Goal: Navigation & Orientation: Find specific page/section

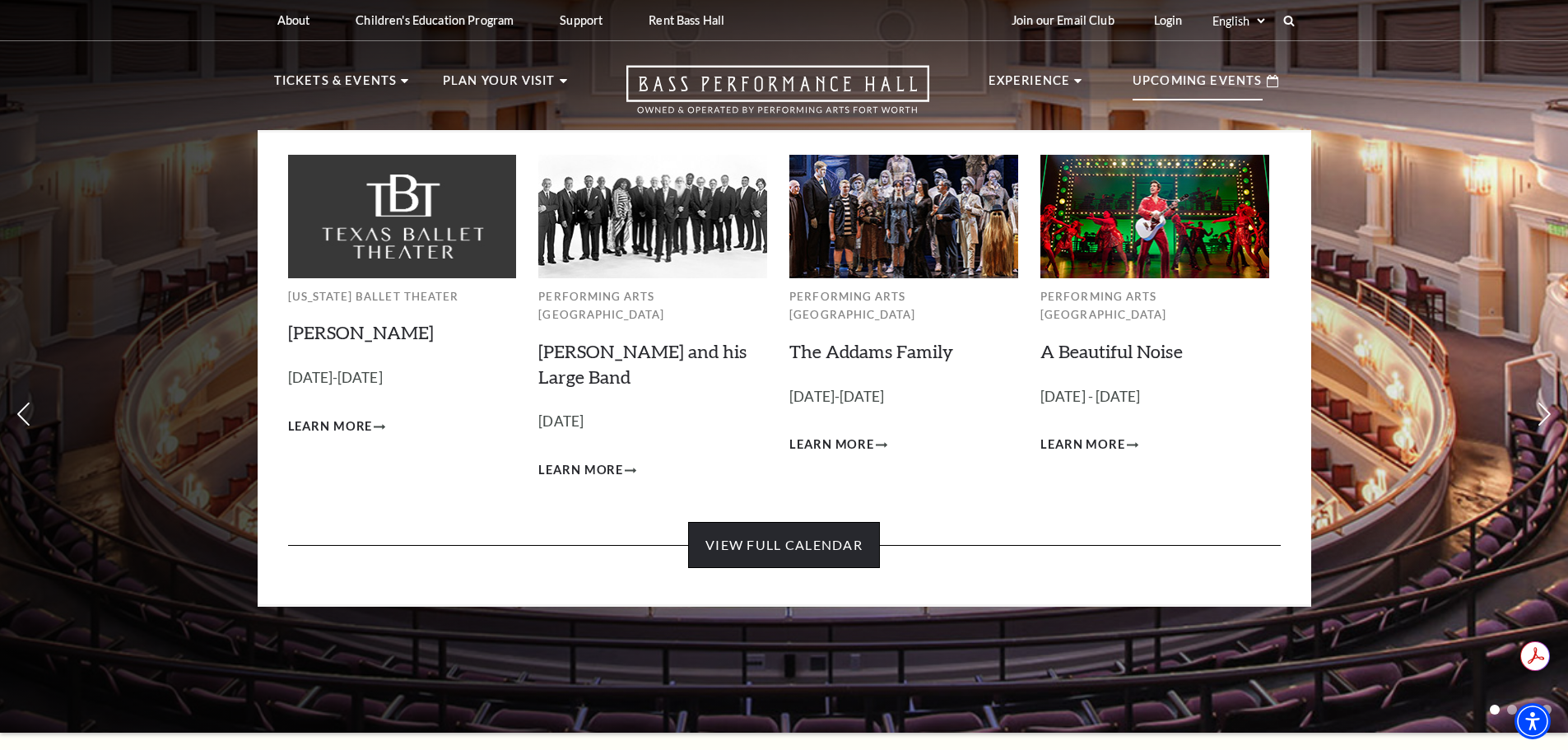
click at [811, 524] on link "View Full Calendar" at bounding box center [784, 545] width 192 height 46
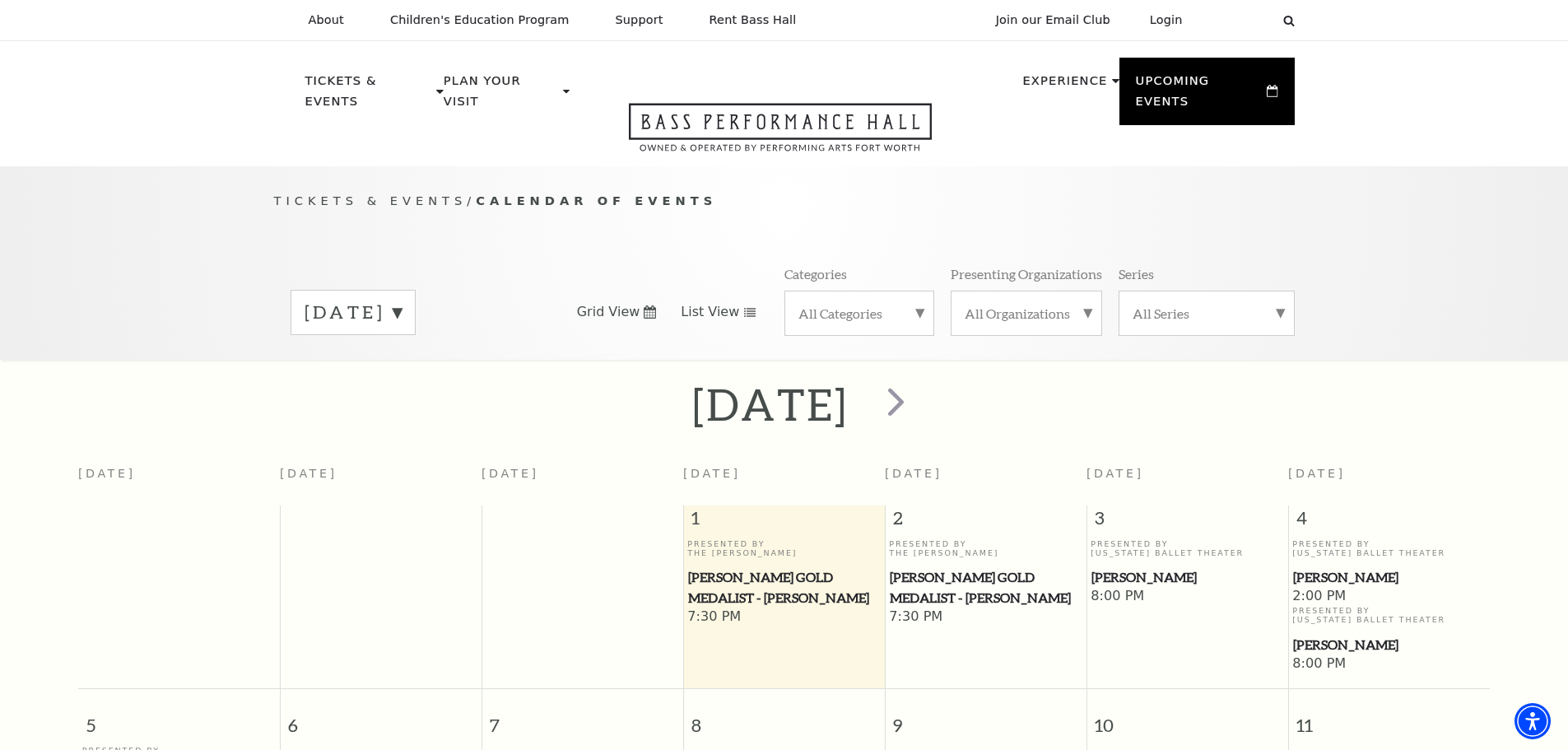
click at [703, 302] on span "List View" at bounding box center [709, 311] width 58 height 18
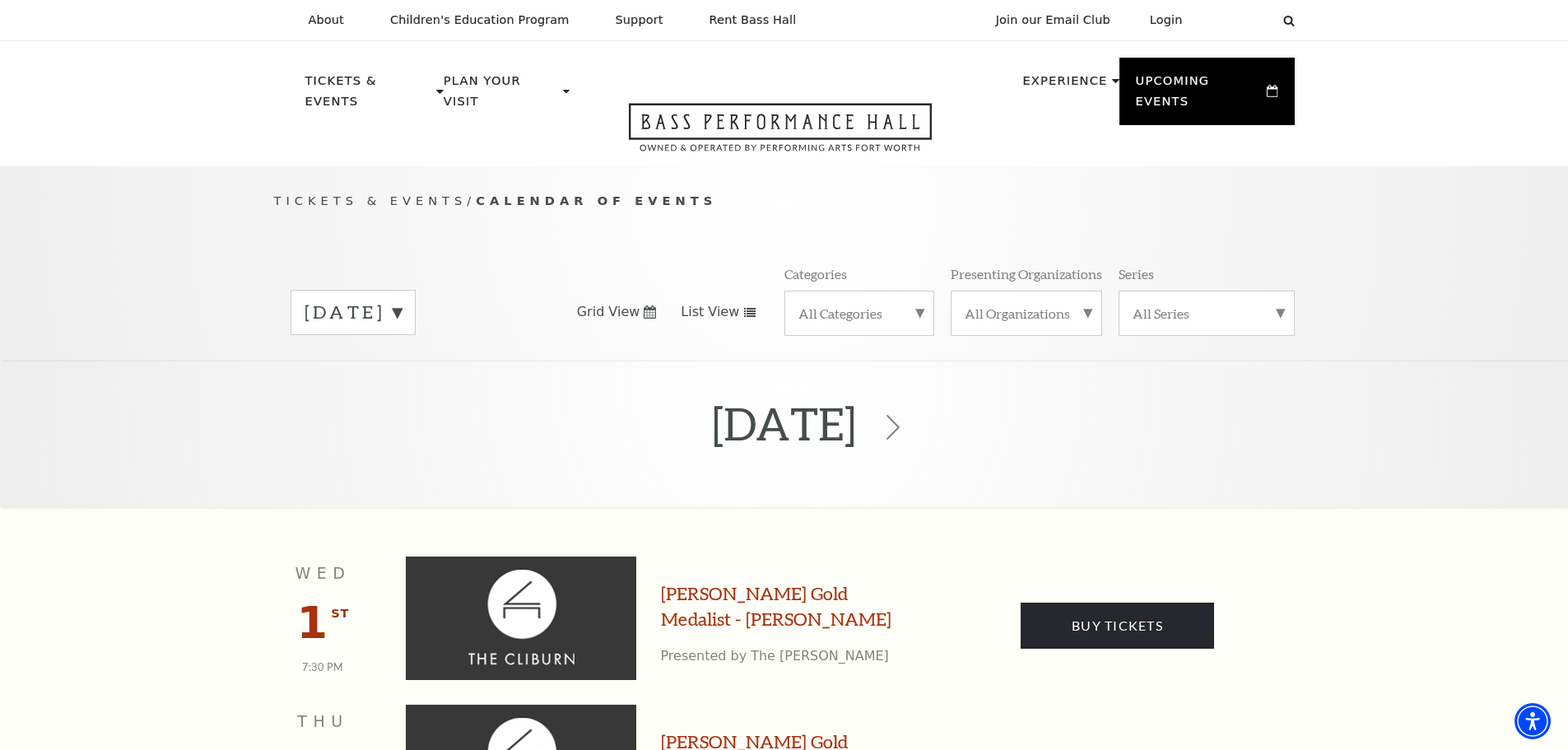
click at [622, 302] on span "Grid View" at bounding box center [609, 311] width 63 height 18
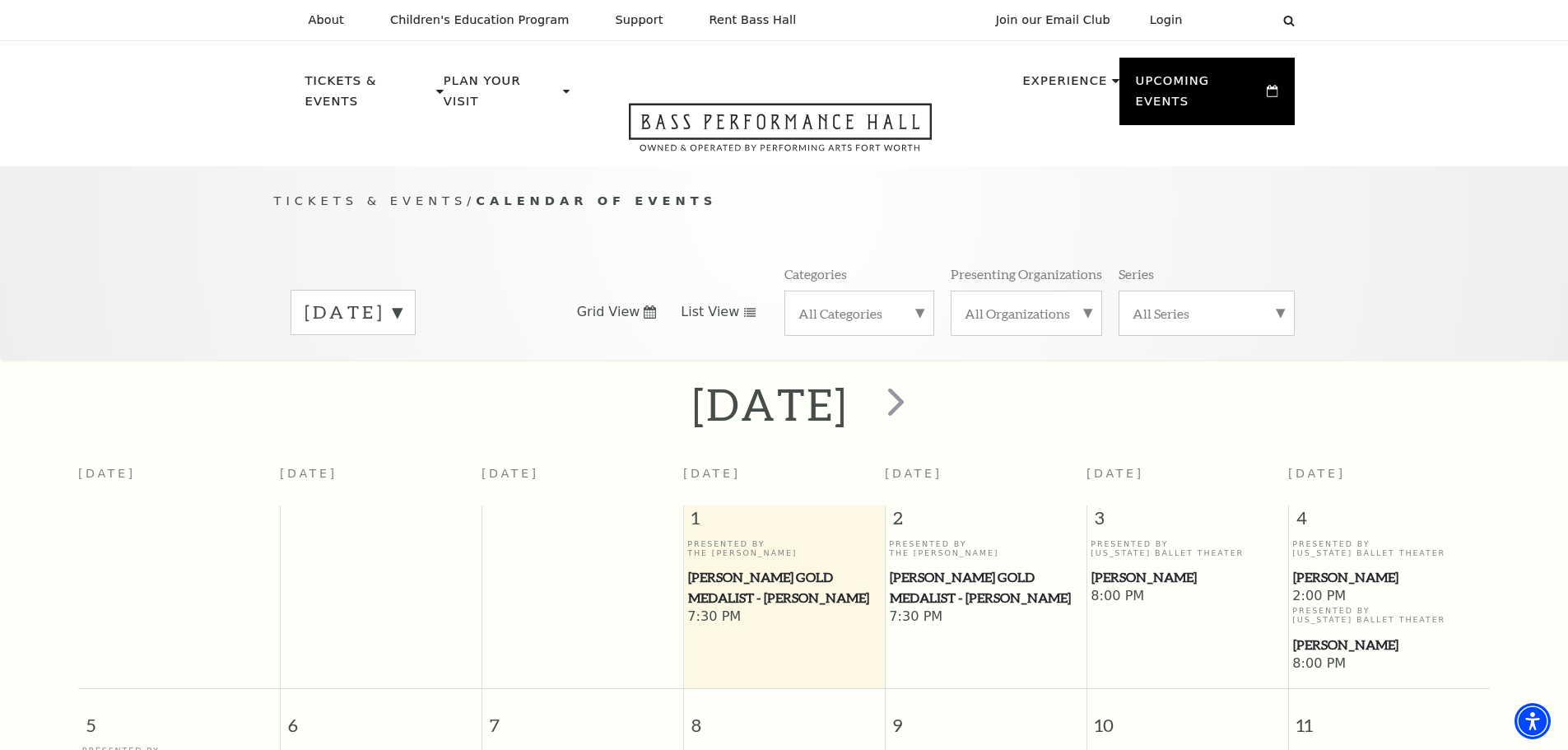
click at [732, 302] on span "List View" at bounding box center [709, 311] width 58 height 18
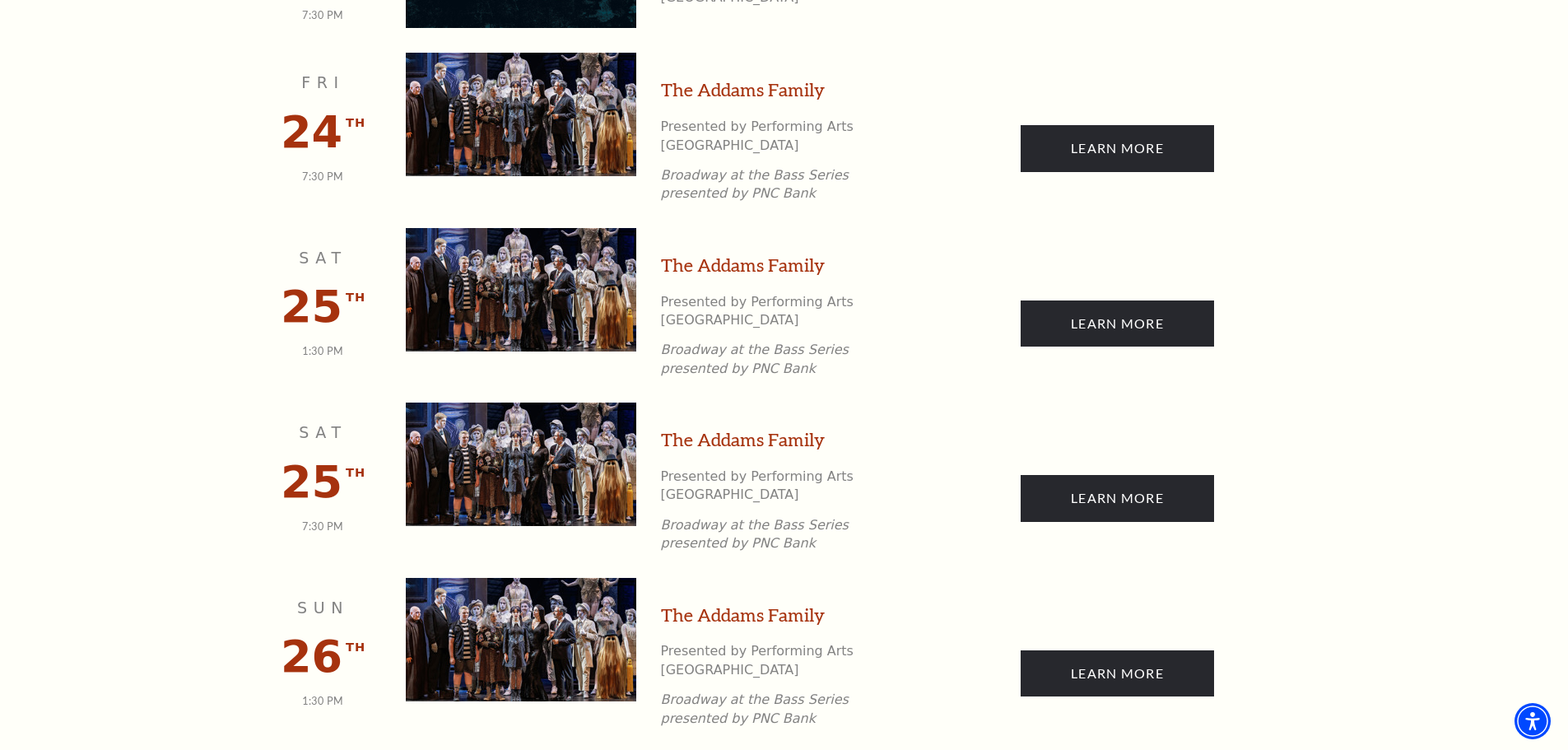
scroll to position [1481, 0]
